Goal: Task Accomplishment & Management: Use online tool/utility

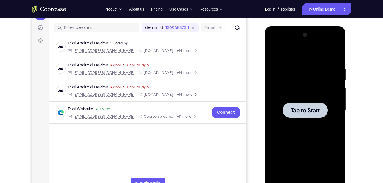
scroll to position [68, 0]
click at [283, 64] on div at bounding box center [305, 111] width 72 height 160
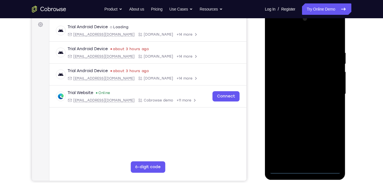
scroll to position [94, 0]
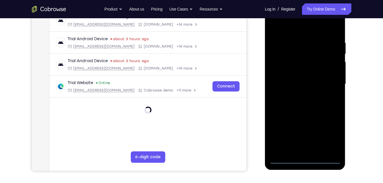
click at [304, 161] on div at bounding box center [305, 84] width 72 height 160
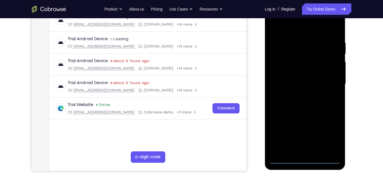
click at [331, 134] on div at bounding box center [305, 84] width 72 height 160
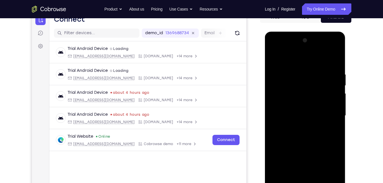
scroll to position [59, 0]
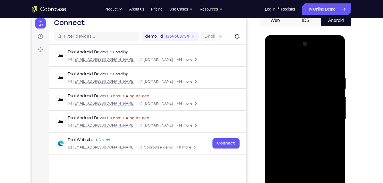
click at [276, 54] on div at bounding box center [305, 119] width 72 height 160
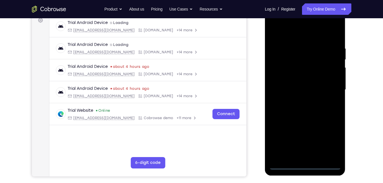
scroll to position [89, 0]
click at [331, 88] on div at bounding box center [305, 90] width 72 height 160
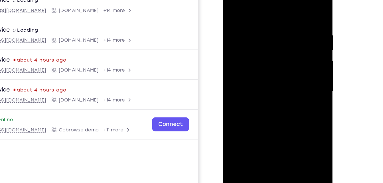
click at [258, 74] on div at bounding box center [264, 61] width 72 height 160
click at [249, 55] on div at bounding box center [264, 61] width 72 height 160
click at [245, 52] on div at bounding box center [264, 61] width 72 height 160
click at [245, 60] on div at bounding box center [264, 61] width 72 height 160
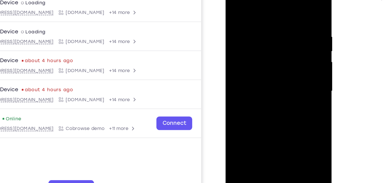
click at [258, 83] on div at bounding box center [266, 64] width 72 height 160
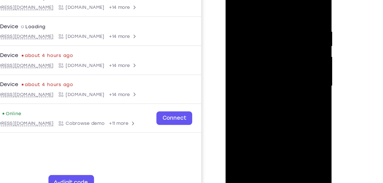
click at [259, 82] on div at bounding box center [266, 59] width 72 height 160
click at [275, 94] on div at bounding box center [266, 59] width 72 height 160
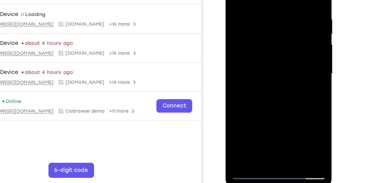
click at [299, 108] on div at bounding box center [266, 47] width 72 height 160
click at [279, 115] on div at bounding box center [266, 47] width 72 height 160
click at [262, 80] on div at bounding box center [266, 47] width 72 height 160
click at [247, 119] on div at bounding box center [266, 47] width 72 height 160
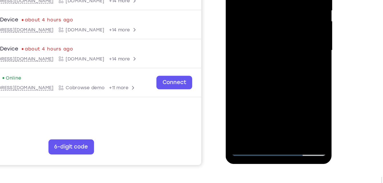
scroll to position [96, 0]
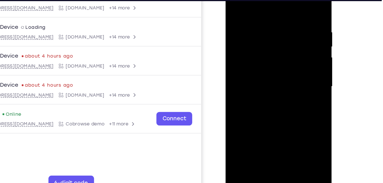
click at [237, 1] on div at bounding box center [266, 60] width 72 height 160
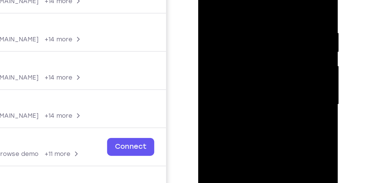
drag, startPoint x: 253, startPoint y: -1, endPoint x: 229, endPoint y: 2, distance: 24.7
click at [229, 2] on div at bounding box center [239, 43] width 72 height 160
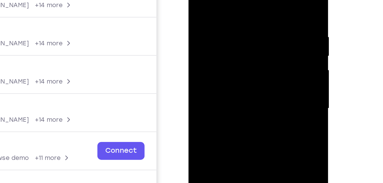
drag, startPoint x: 232, startPoint y: 51, endPoint x: 239, endPoint y: 17, distance: 34.6
click at [239, 17] on div at bounding box center [229, 47] width 72 height 160
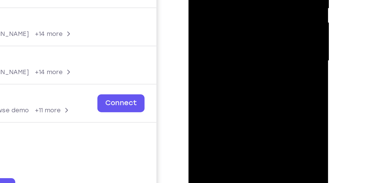
drag, startPoint x: 233, startPoint y: 42, endPoint x: 249, endPoint y: -2, distance: 47.0
drag, startPoint x: 225, startPoint y: 52, endPoint x: 246, endPoint y: -2, distance: 57.4
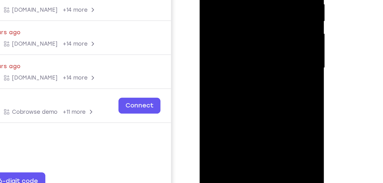
drag, startPoint x: 242, startPoint y: 73, endPoint x: 246, endPoint y: 7, distance: 65.4
click at [246, 7] on div at bounding box center [240, 22] width 72 height 160
drag, startPoint x: 243, startPoint y: 58, endPoint x: 259, endPoint y: 10, distance: 51.0
click at [259, 10] on div at bounding box center [240, 22] width 72 height 160
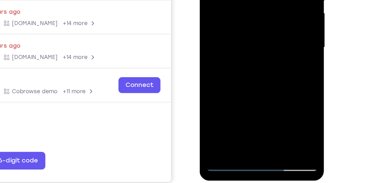
click at [253, 68] on div at bounding box center [240, 2] width 72 height 160
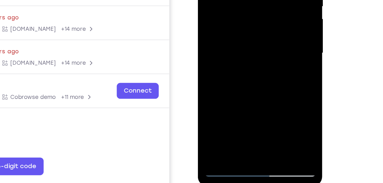
click at [217, 84] on div at bounding box center [238, 8] width 72 height 160
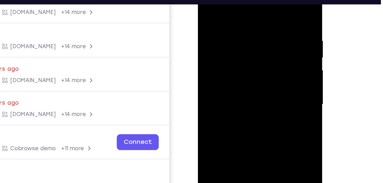
drag, startPoint x: 247, startPoint y: 30, endPoint x: 239, endPoint y: 64, distance: 35.5
click at [239, 64] on div at bounding box center [238, 59] width 72 height 160
drag, startPoint x: 245, startPoint y: 13, endPoint x: 240, endPoint y: 43, distance: 30.0
click at [240, 43] on div at bounding box center [238, 59] width 72 height 160
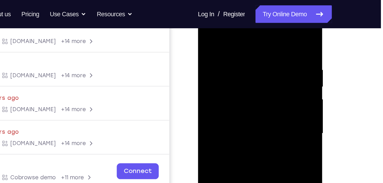
scroll to position [92, 0]
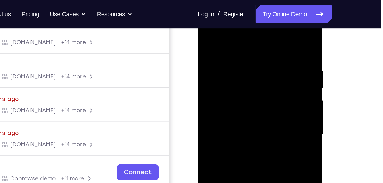
drag, startPoint x: 246, startPoint y: 52, endPoint x: 234, endPoint y: 104, distance: 53.3
click at [234, 104] on div at bounding box center [238, 89] width 72 height 160
click at [230, 46] on div at bounding box center [238, 89] width 72 height 160
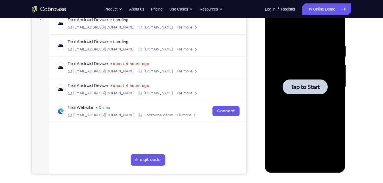
click at [295, 56] on div at bounding box center [305, 87] width 72 height 160
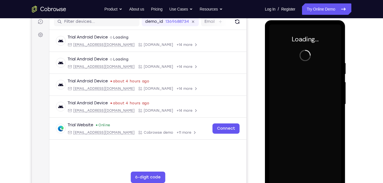
scroll to position [74, 0]
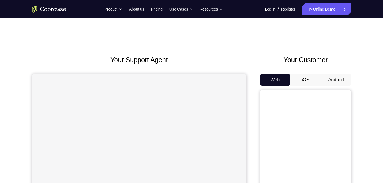
click at [335, 76] on button "Android" at bounding box center [336, 79] width 31 height 11
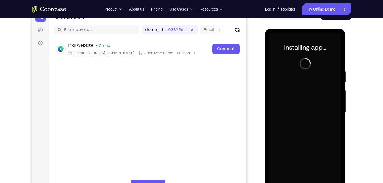
scroll to position [64, 0]
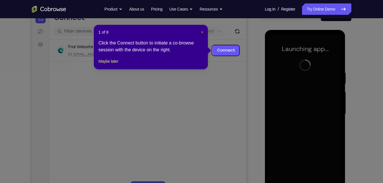
click at [203, 32] on span "×" at bounding box center [202, 32] width 2 height 5
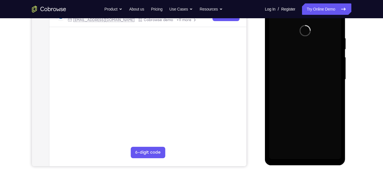
scroll to position [100, 0]
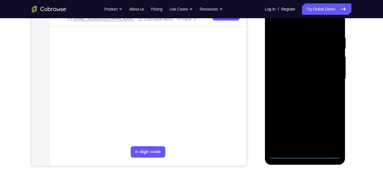
click at [307, 157] on div at bounding box center [305, 79] width 72 height 160
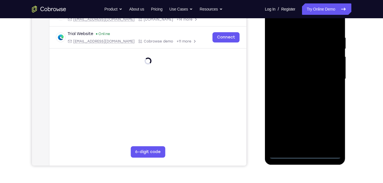
click at [329, 132] on div at bounding box center [305, 79] width 72 height 160
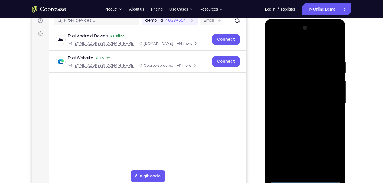
scroll to position [75, 0]
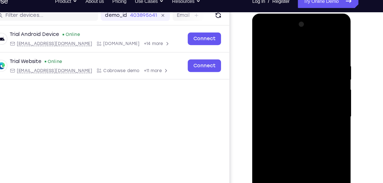
click at [261, 32] on div at bounding box center [292, 98] width 72 height 160
click at [314, 92] on div at bounding box center [292, 98] width 72 height 160
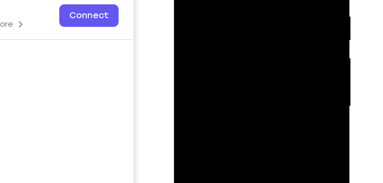
click at [208, 16] on div at bounding box center [214, 7] width 72 height 160
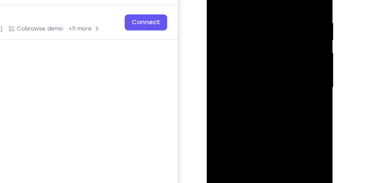
click at [246, 35] on div at bounding box center [247, 40] width 72 height 160
click at [240, 29] on div at bounding box center [247, 40] width 72 height 160
click at [237, 41] on div at bounding box center [247, 40] width 72 height 160
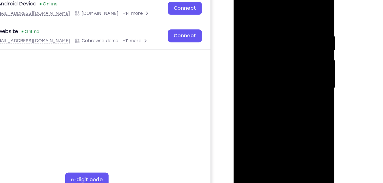
click at [272, 88] on div at bounding box center [274, 67] width 72 height 160
drag, startPoint x: 283, startPoint y: 14, endPoint x: 287, endPoint y: -20, distance: 34.8
click at [287, 0] on html "Online web based iOS Simulators and Android Emulators. Run iPhone, iPad, Mobile…" at bounding box center [274, 68] width 81 height 171
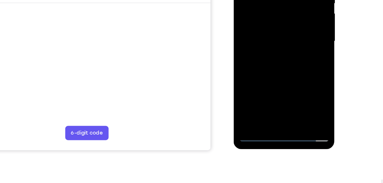
scroll to position [109, 0]
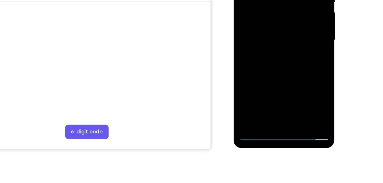
click at [306, 78] on div at bounding box center [274, 19] width 72 height 160
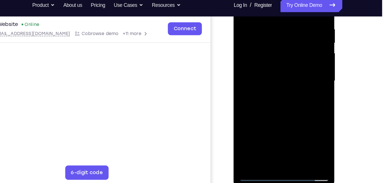
scroll to position [102, 0]
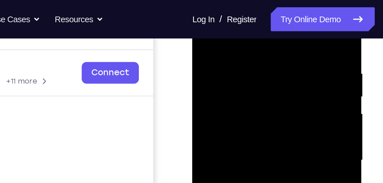
click at [226, 20] on div at bounding box center [233, 67] width 72 height 160
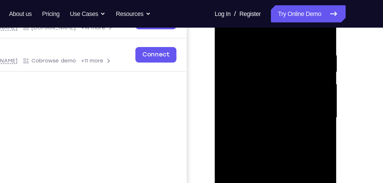
scroll to position [94, 0]
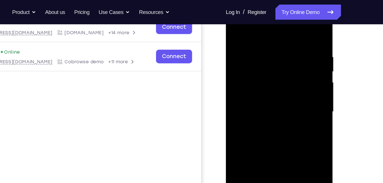
click at [295, 31] on div at bounding box center [266, 84] width 72 height 160
click at [259, 43] on div at bounding box center [266, 84] width 72 height 160
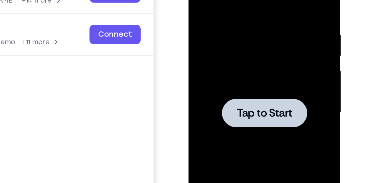
click at [226, 11] on div at bounding box center [229, 39] width 72 height 160
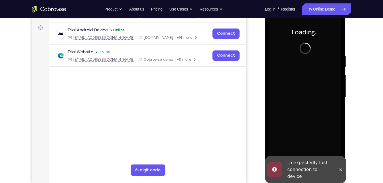
scroll to position [81, 0]
click at [341, 170] on icon at bounding box center [341, 170] width 3 height 3
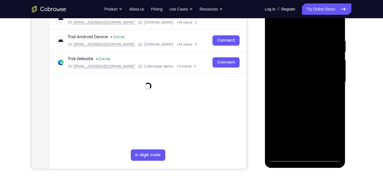
scroll to position [105, 0]
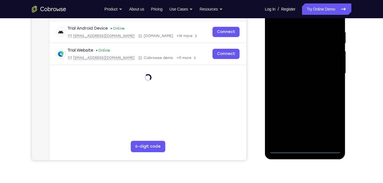
click at [305, 150] on div at bounding box center [305, 74] width 72 height 160
click at [330, 131] on div at bounding box center [305, 74] width 72 height 160
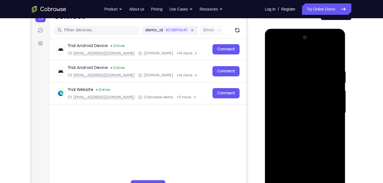
scroll to position [65, 0]
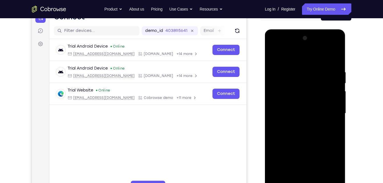
click at [272, 50] on div at bounding box center [305, 114] width 72 height 160
click at [329, 111] on div at bounding box center [305, 114] width 72 height 160
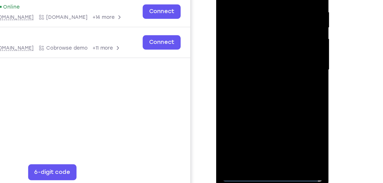
scroll to position [77, 0]
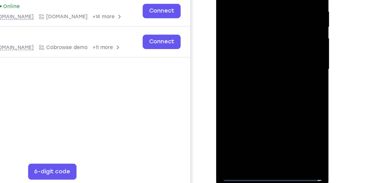
click at [261, 102] on div at bounding box center [256, 36] width 72 height 160
click at [243, 26] on div at bounding box center [256, 36] width 72 height 160
click at [240, 32] on div at bounding box center [256, 36] width 72 height 160
click at [240, 46] on div at bounding box center [256, 36] width 72 height 160
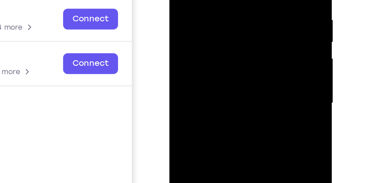
drag, startPoint x: 212, startPoint y: 2, endPoint x: 175, endPoint y: -6, distance: 38.0
click at [175, 0] on div at bounding box center [209, 17] width 72 height 160
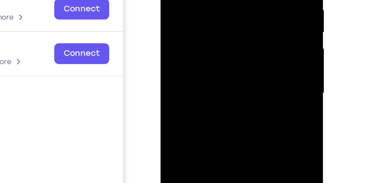
click at [198, 0] on div at bounding box center [201, 8] width 72 height 160
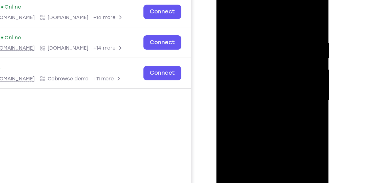
drag, startPoint x: 252, startPoint y: 14, endPoint x: 257, endPoint y: -20, distance: 34.3
click at [257, 0] on html "Online web based iOS Simulators and Android Emulators. Run iPhone, iPad, Mobile…" at bounding box center [256, 68] width 81 height 171
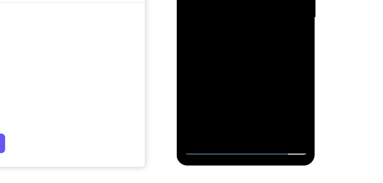
scroll to position [91, 0]
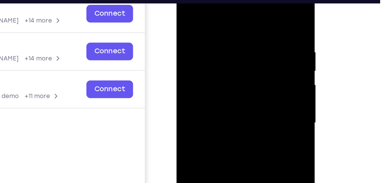
drag, startPoint x: 239, startPoint y: 17, endPoint x: 200, endPoint y: 23, distance: 38.6
click at [200, 23] on div at bounding box center [217, 63] width 72 height 160
drag, startPoint x: 240, startPoint y: 20, endPoint x: 209, endPoint y: 16, distance: 31.8
click at [209, 16] on div at bounding box center [217, 63] width 72 height 160
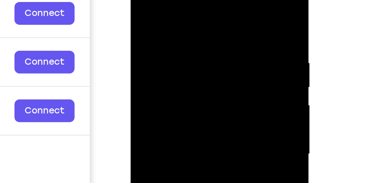
drag, startPoint x: 204, startPoint y: 7, endPoint x: 174, endPoint y: 6, distance: 30.0
click at [174, 6] on div at bounding box center [171, 52] width 72 height 160
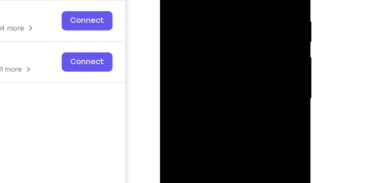
drag, startPoint x: 208, startPoint y: 46, endPoint x: 210, endPoint y: -23, distance: 69.6
click at [210, 0] on div at bounding box center [200, 26] width 72 height 160
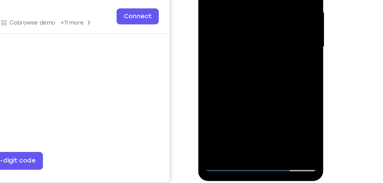
drag, startPoint x: 242, startPoint y: 48, endPoint x: 249, endPoint y: -12, distance: 60.6
click at [249, 0] on div at bounding box center [238, 0] width 72 height 160
drag, startPoint x: 242, startPoint y: 50, endPoint x: 245, endPoint y: 49, distance: 4.1
click at [245, 49] on div at bounding box center [238, 0] width 72 height 160
click at [272, 60] on div at bounding box center [238, 0] width 72 height 160
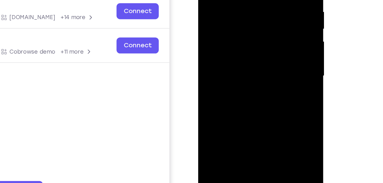
drag, startPoint x: 247, startPoint y: 56, endPoint x: 261, endPoint y: 2, distance: 56.1
click at [261, 2] on div at bounding box center [238, 29] width 72 height 160
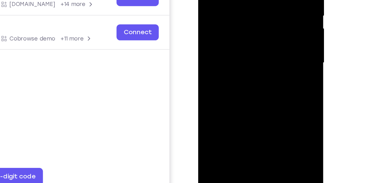
drag, startPoint x: 246, startPoint y: 67, endPoint x: 250, endPoint y: 30, distance: 37.6
click at [250, 30] on div at bounding box center [238, 16] width 72 height 160
drag, startPoint x: 249, startPoint y: 56, endPoint x: 253, endPoint y: 23, distance: 33.1
click at [253, 23] on div at bounding box center [238, 16] width 72 height 160
drag, startPoint x: 245, startPoint y: 53, endPoint x: 249, endPoint y: 31, distance: 22.5
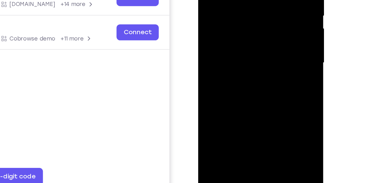
click at [249, 31] on div at bounding box center [238, 16] width 72 height 160
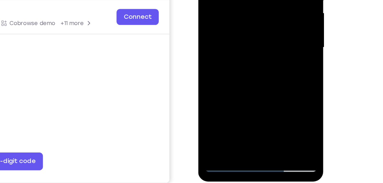
click at [268, 23] on div at bounding box center [238, 1] width 72 height 160
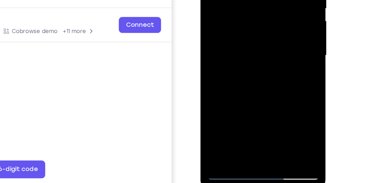
click at [271, 30] on div at bounding box center [241, 9] width 72 height 160
click at [224, 0] on div at bounding box center [241, 9] width 72 height 160
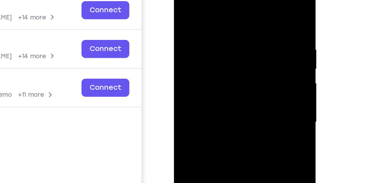
click at [245, 43] on div at bounding box center [214, 58] width 72 height 160
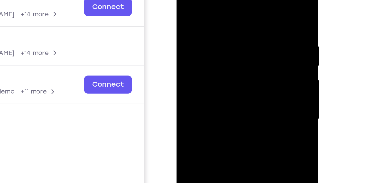
click at [249, 42] on div at bounding box center [217, 55] width 72 height 160
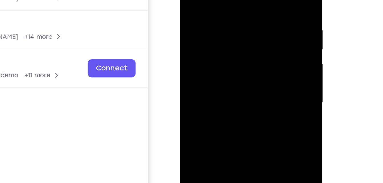
click at [254, 27] on div at bounding box center [220, 39] width 72 height 160
click at [253, 27] on div at bounding box center [220, 39] width 72 height 160
click at [252, 26] on div at bounding box center [220, 39] width 72 height 160
click at [251, 25] on div at bounding box center [220, 39] width 72 height 160
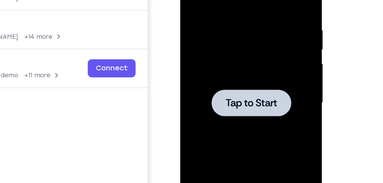
click at [233, 26] on div at bounding box center [220, 39] width 72 height 160
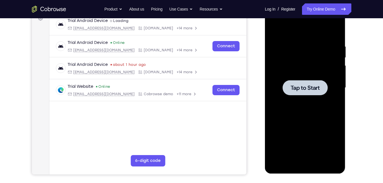
click at [289, 56] on div at bounding box center [305, 88] width 72 height 160
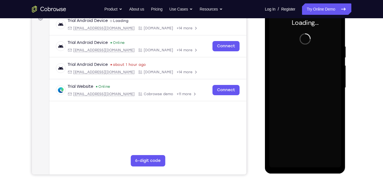
scroll to position [84, 0]
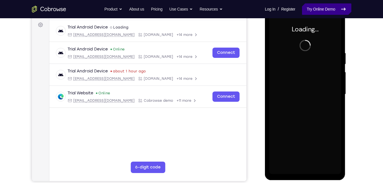
click at [327, 6] on link "Try Online Demo" at bounding box center [326, 8] width 49 height 11
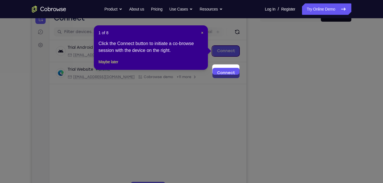
scroll to position [45, 0]
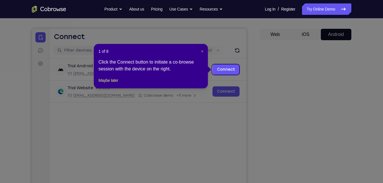
click at [202, 51] on span "×" at bounding box center [202, 51] width 2 height 5
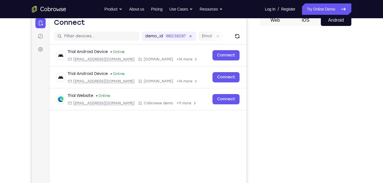
scroll to position [0, 0]
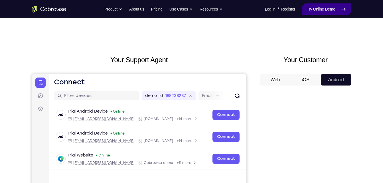
click at [308, 10] on link "Try Online Demo" at bounding box center [326, 8] width 49 height 11
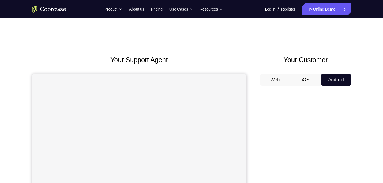
scroll to position [17, 0]
